Goal: Information Seeking & Learning: Learn about a topic

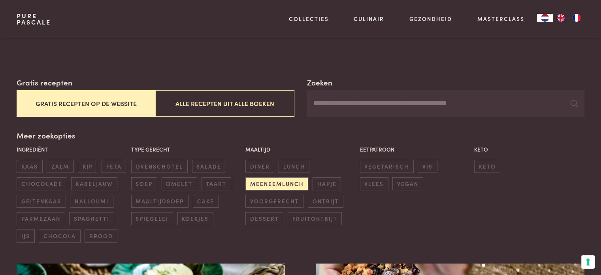
scroll to position [119, 0]
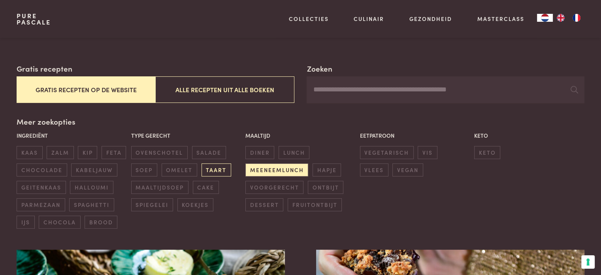
click at [216, 171] on span "taart" at bounding box center [216, 169] width 30 height 13
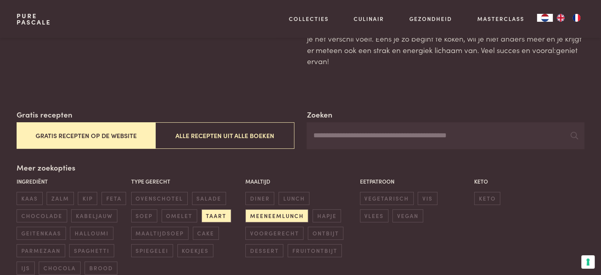
scroll to position [119, 0]
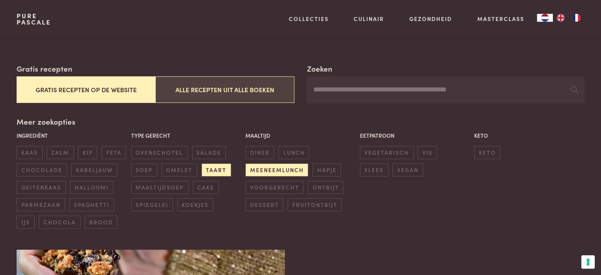
click at [259, 88] on button "Alle recepten uit alle boeken" at bounding box center [224, 89] width 139 height 26
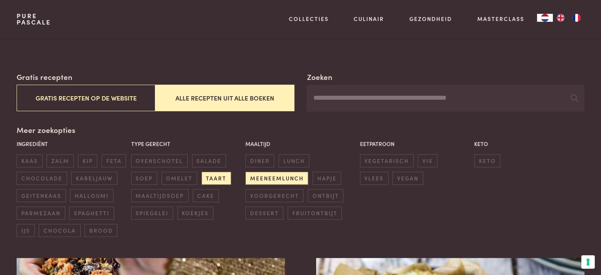
scroll to position [198, 0]
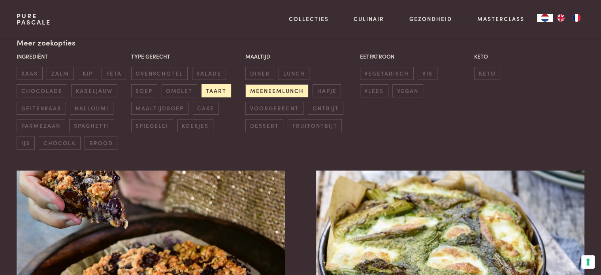
click at [223, 90] on span "taart" at bounding box center [216, 90] width 30 height 13
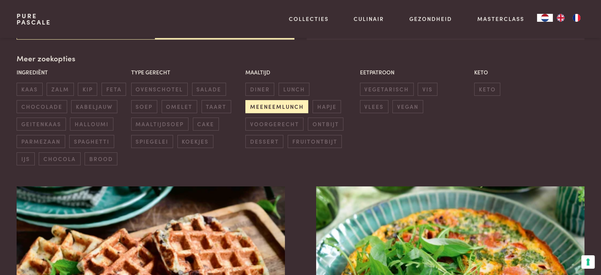
click at [282, 99] on div "Maaltijd diner lunch meeneemlunch hapje voorgerecht ontbijt dessert fruitontbijt" at bounding box center [300, 108] width 114 height 84
click at [292, 105] on span "meeneemlunch" at bounding box center [276, 106] width 63 height 13
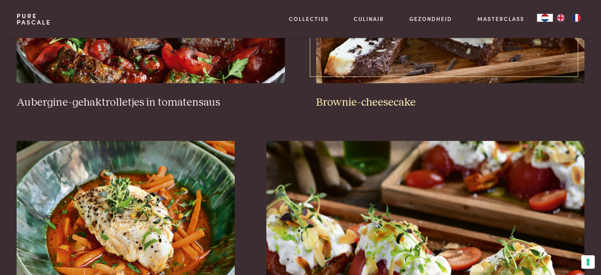
scroll to position [379, 0]
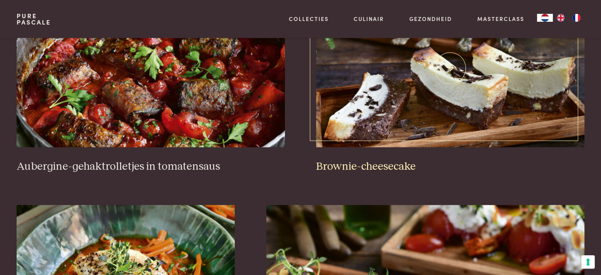
click at [455, 109] on img at bounding box center [450, 68] width 268 height 158
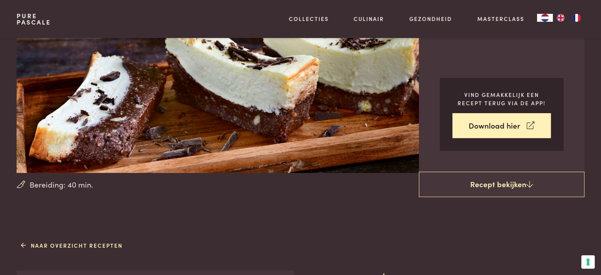
scroll to position [119, 0]
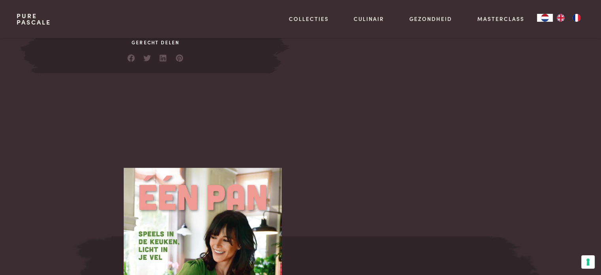
scroll to position [277, 0]
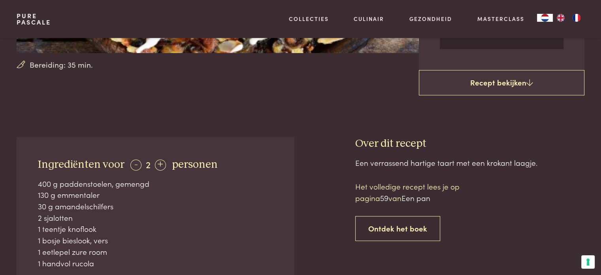
scroll to position [237, 0]
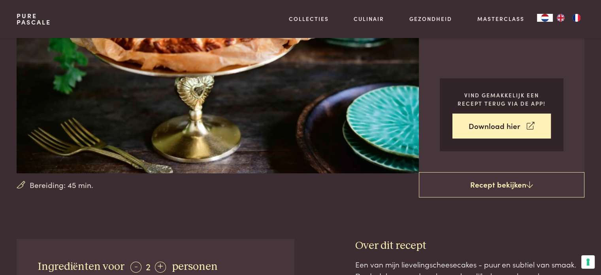
scroll to position [237, 0]
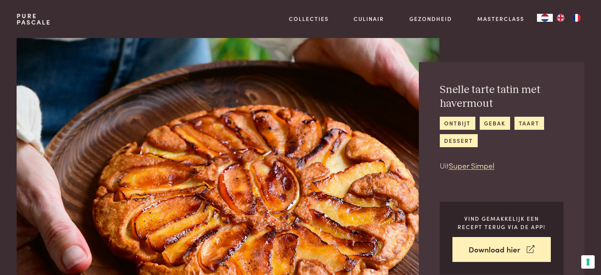
click at [151, 106] on img at bounding box center [228, 165] width 422 height 254
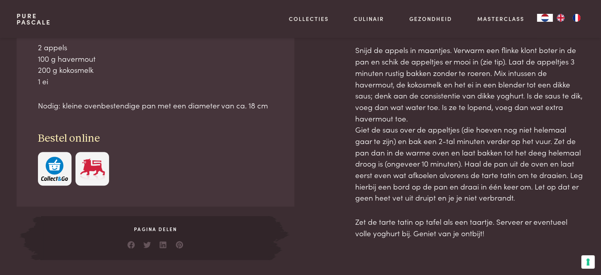
scroll to position [395, 0]
